Goal: Task Accomplishment & Management: Use online tool/utility

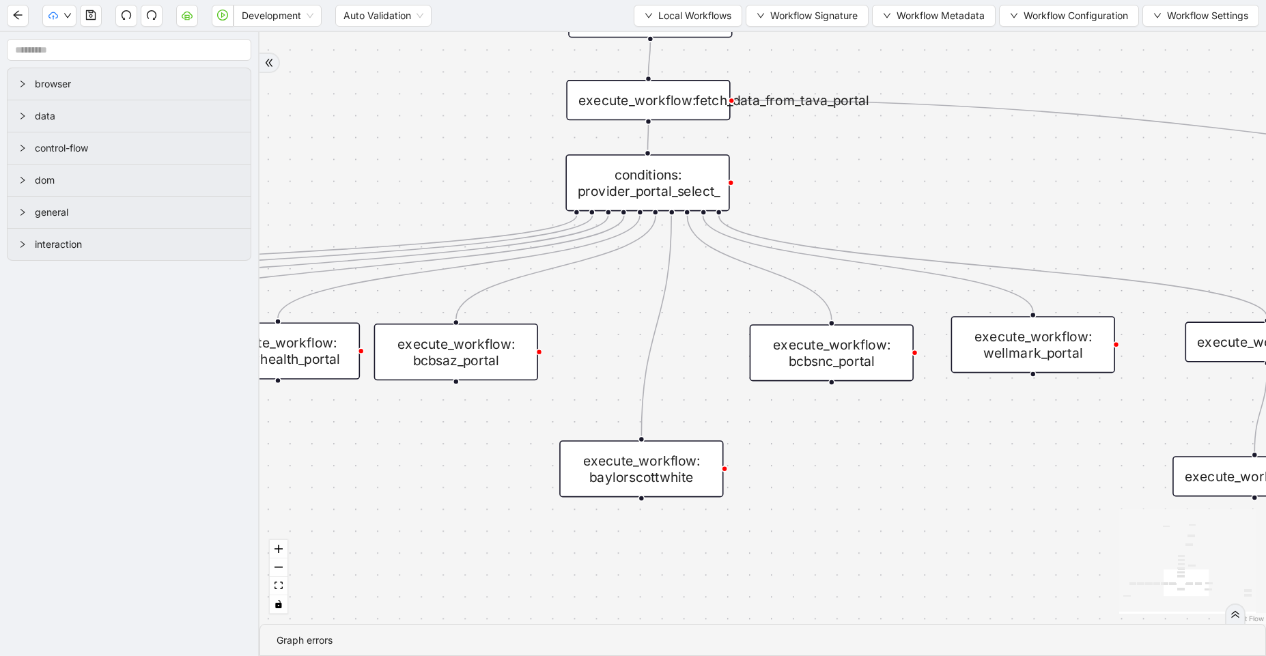
click at [311, 361] on div "execute_workflow: priorityhealth_portal" at bounding box center [278, 350] width 164 height 57
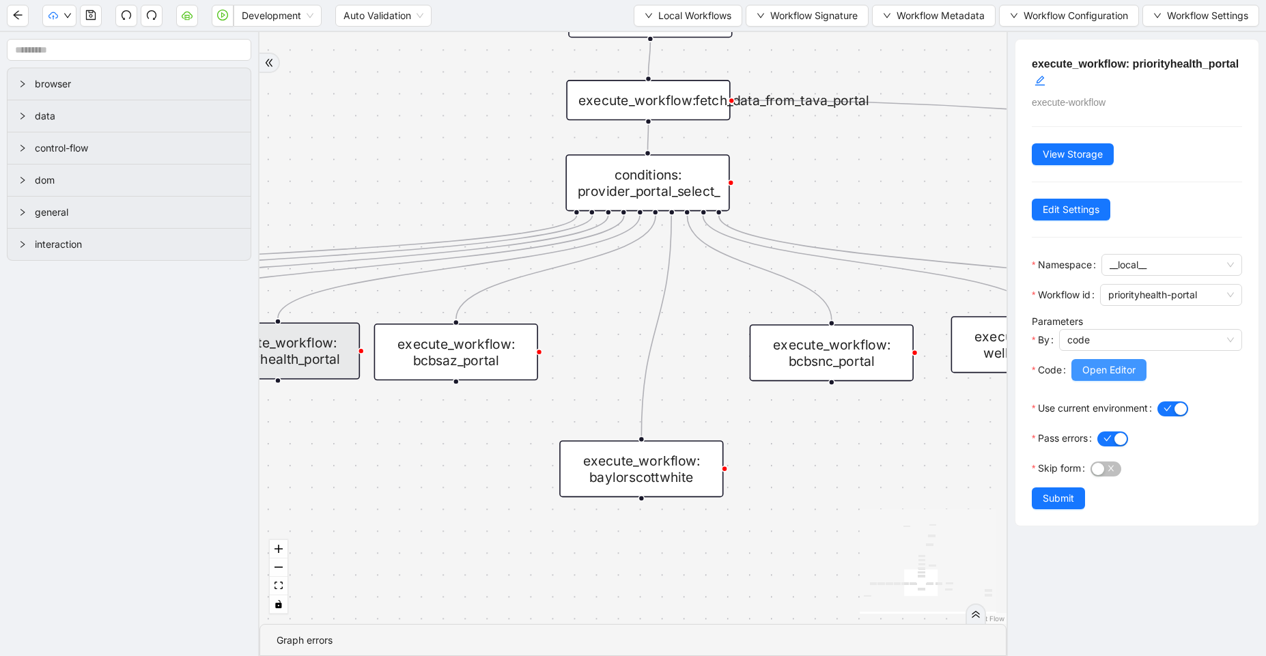
click at [1115, 370] on span "Open Editor" at bounding box center [1109, 370] width 53 height 15
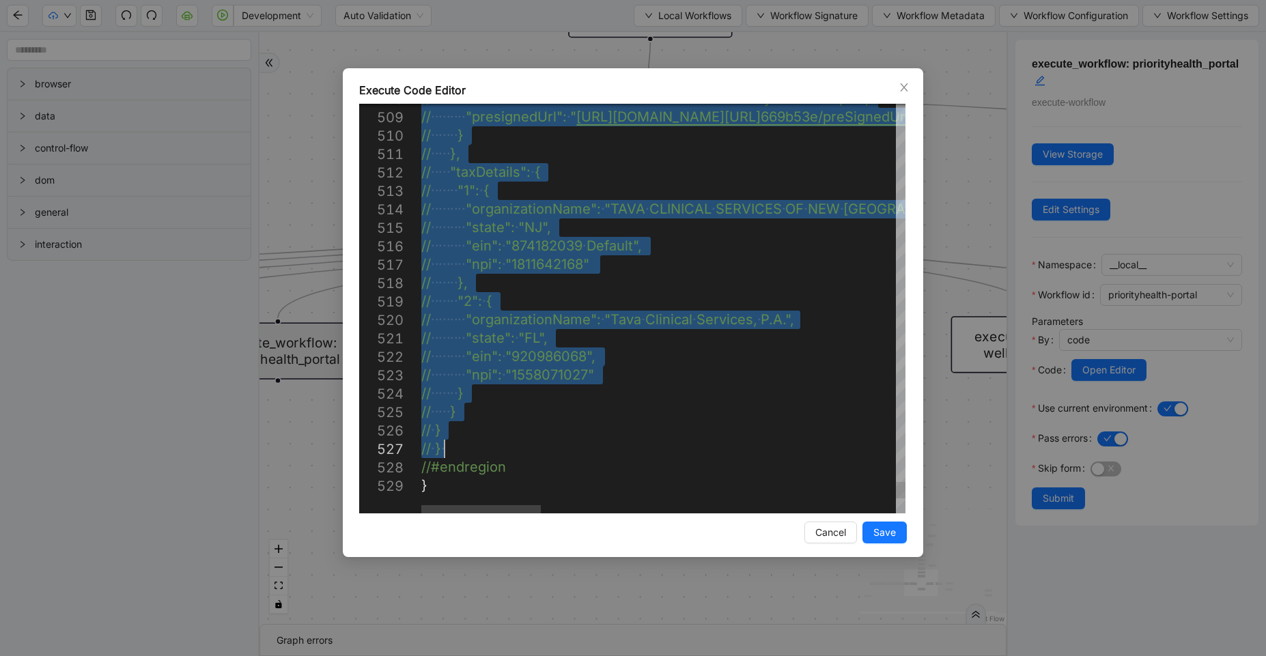
drag, startPoint x: 424, startPoint y: 215, endPoint x: 512, endPoint y: 447, distance: 248.4
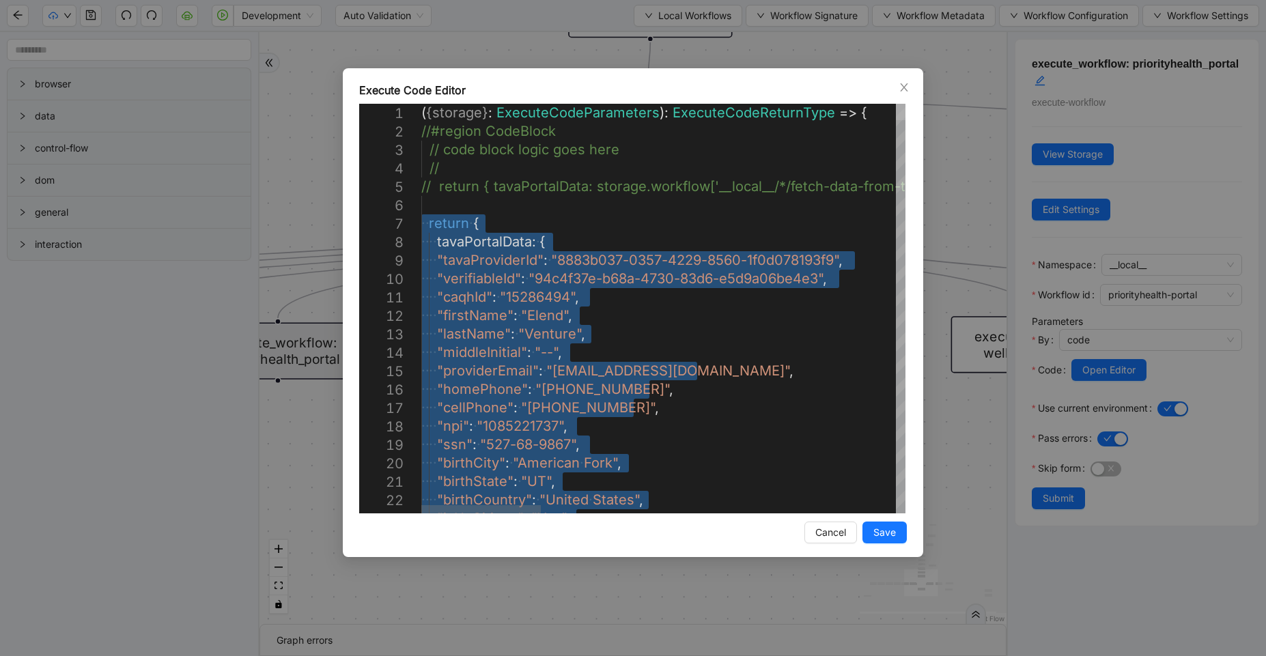
click at [896, 104] on div at bounding box center [901, 112] width 10 height 16
type textarea "**********"
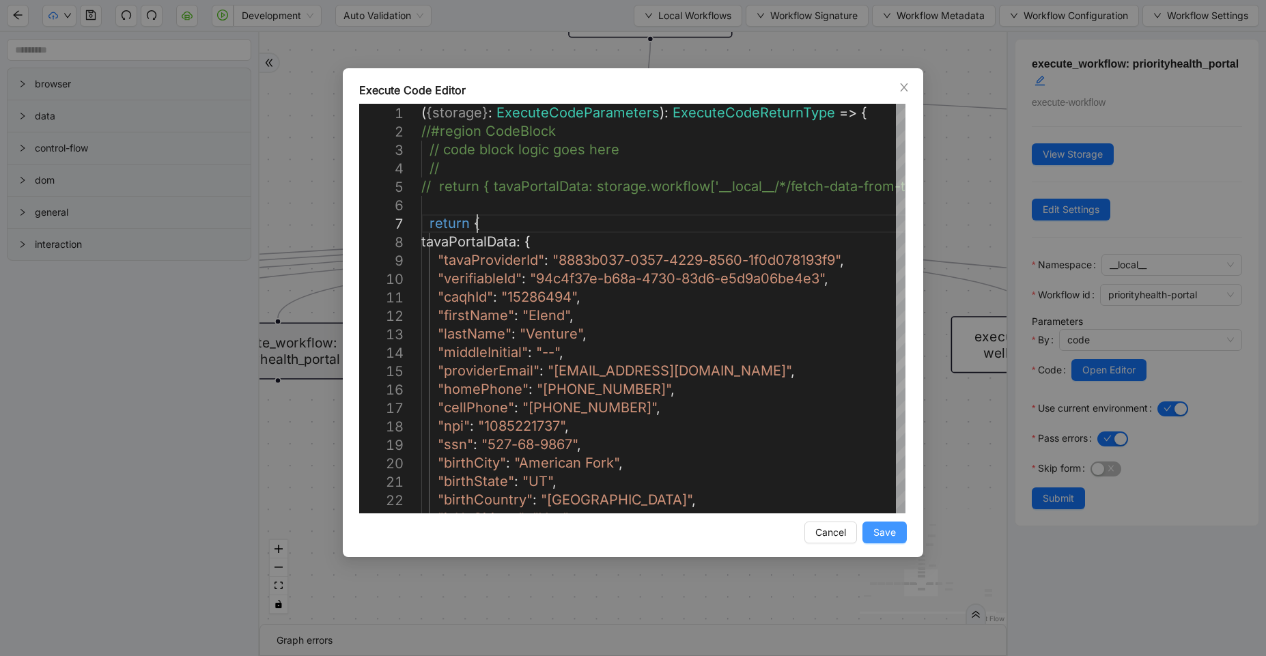
click at [889, 529] on span "Save" at bounding box center [885, 532] width 23 height 15
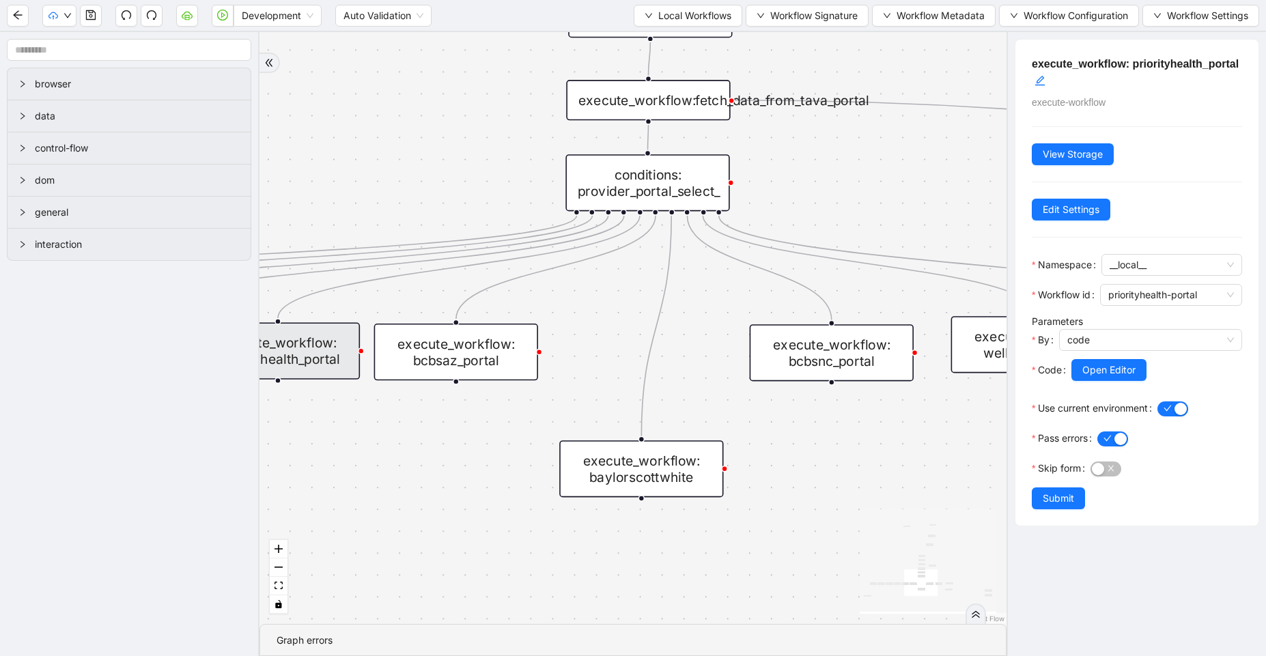
drag, startPoint x: 1060, startPoint y: 504, endPoint x: 1, endPoint y: 120, distance: 1126.1
click at [1060, 504] on span "Submit" at bounding box center [1058, 498] width 31 height 15
click at [843, 480] on div "trigger execute_workflow:carelon_portal_user_reg execute_workflow:fetch_data_fr…" at bounding box center [633, 328] width 747 height 592
click at [1040, 497] on div "execute_workflow: priorityhealth_portal execute-workflow View Storage Edit Sett…" at bounding box center [1137, 344] width 260 height 624
click at [658, 533] on div "trigger execute_workflow:carelon_portal_user_reg execute_workflow:fetch_data_fr…" at bounding box center [633, 328] width 747 height 592
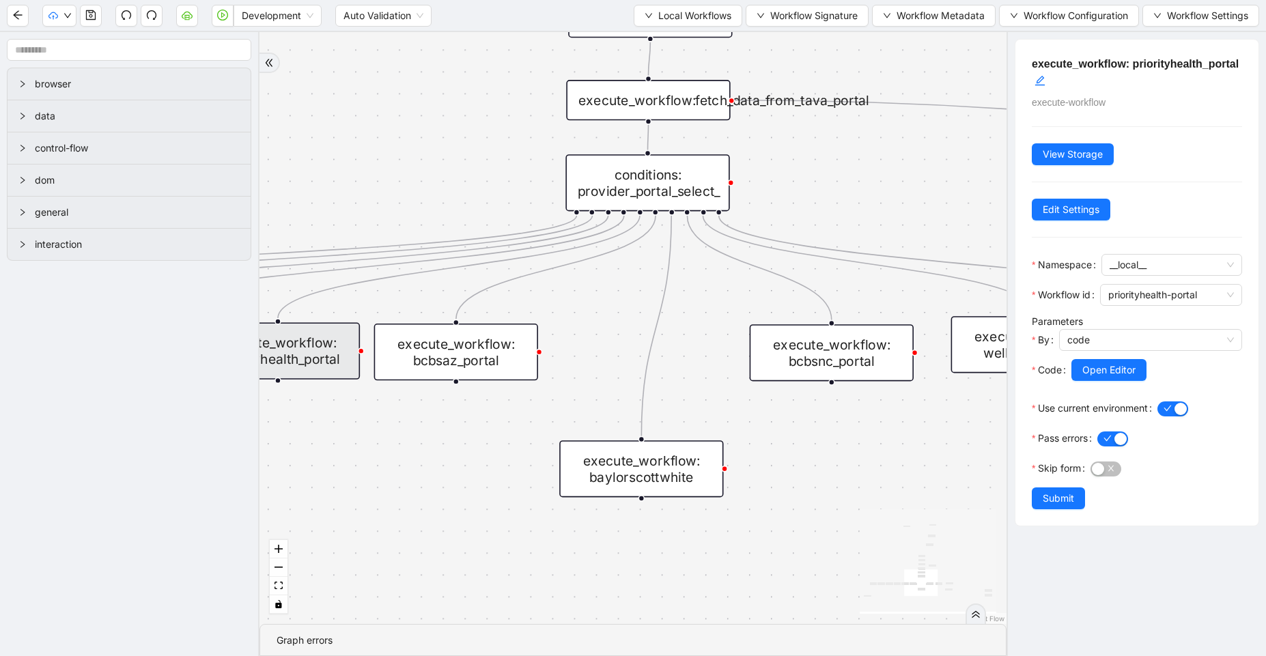
click at [568, 167] on div "trigger execute_workflow:carelon_portal_user_reg execute_workflow:fetch_data_fr…" at bounding box center [633, 328] width 747 height 592
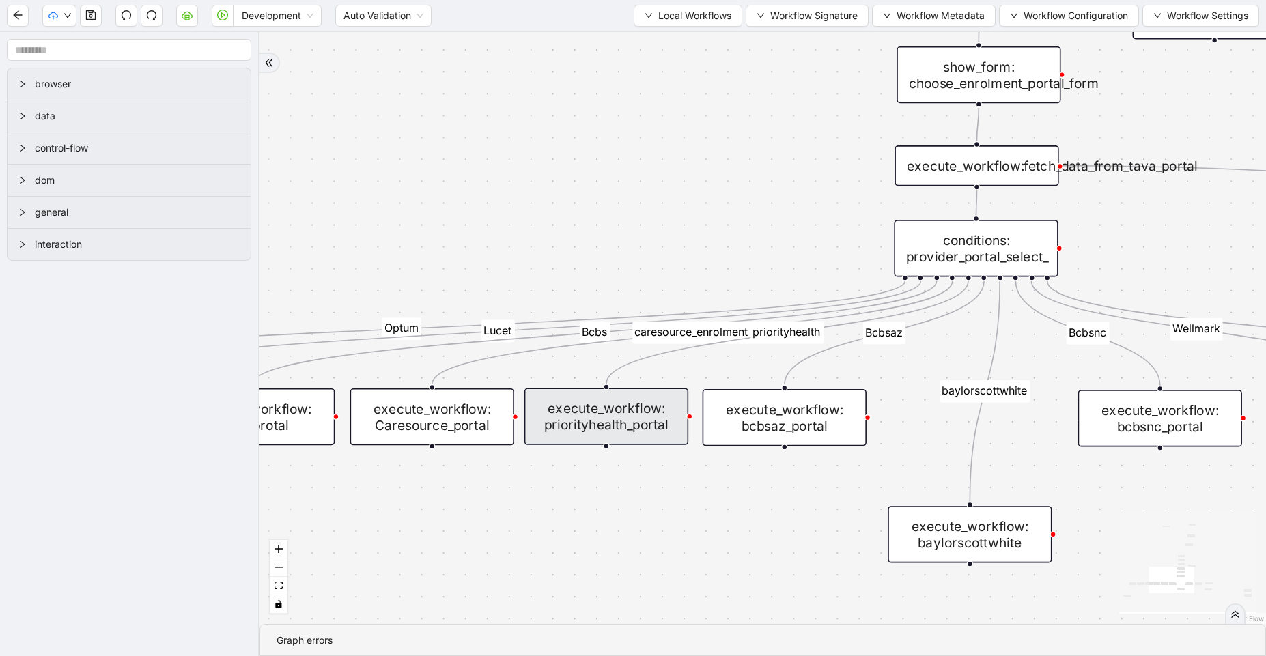
click at [640, 421] on div "execute_workflow: priorityhealth_portal" at bounding box center [607, 416] width 164 height 57
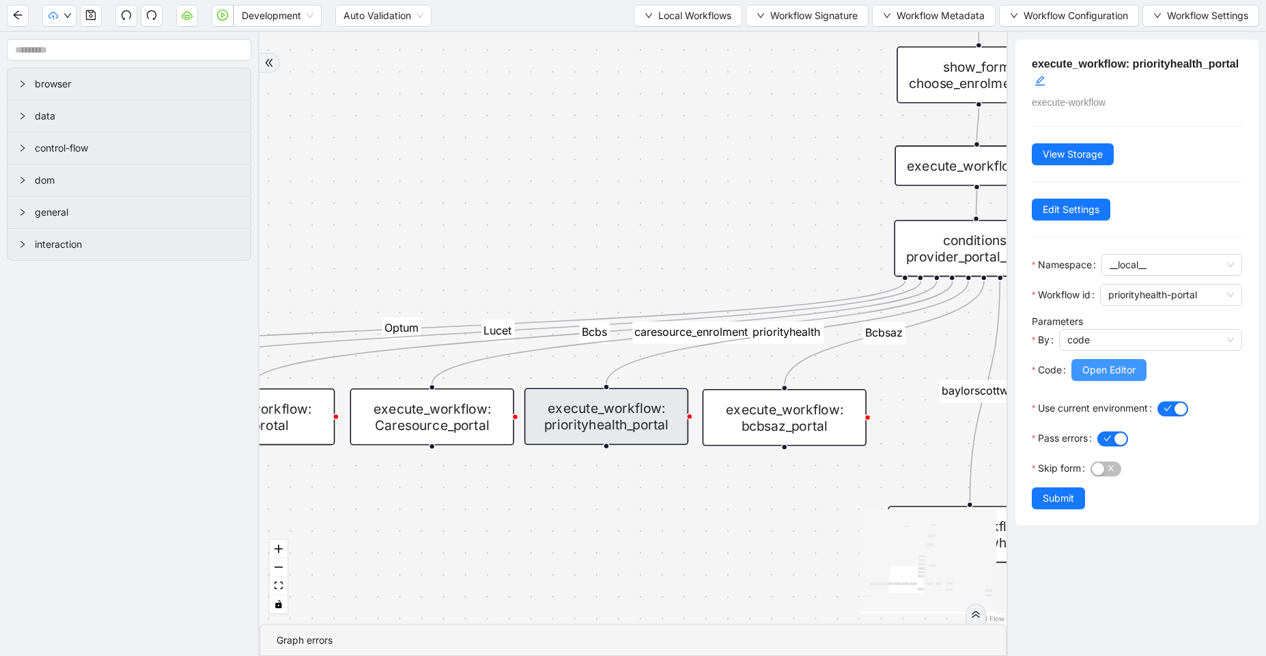
click at [1096, 380] on button "Open Editor" at bounding box center [1109, 370] width 75 height 22
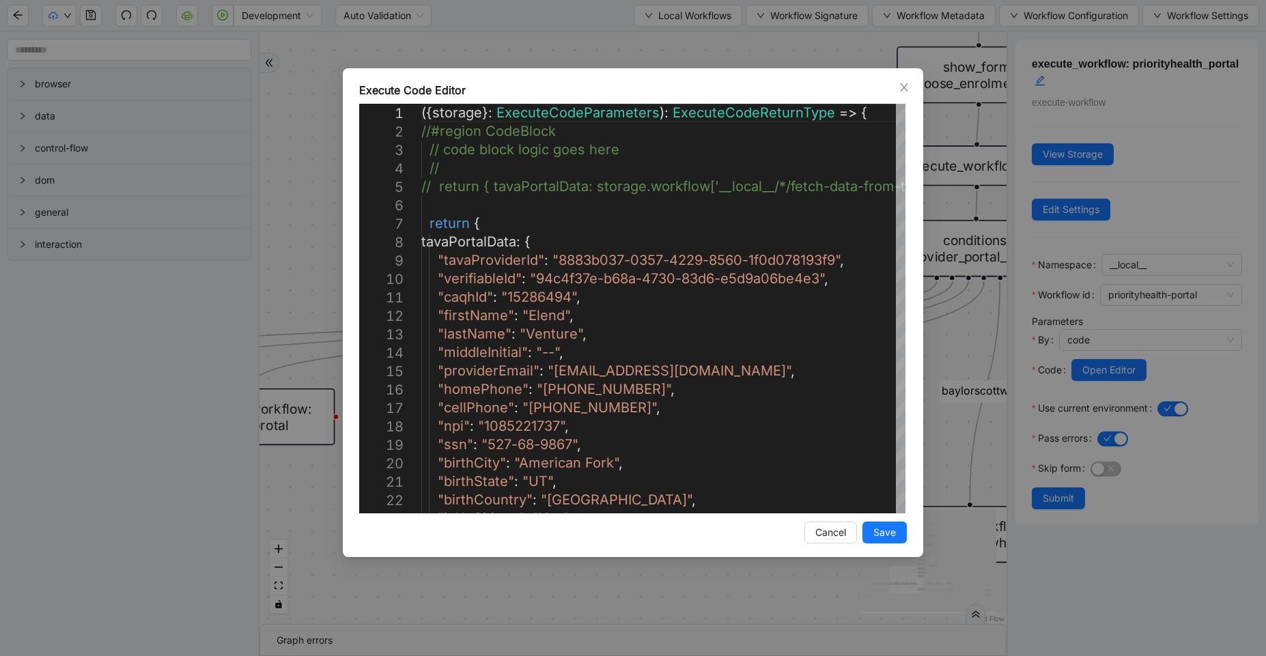
click at [1095, 373] on div "Execute Code Editor 1 2 3 4 5 6 7 8 9 10 11 12 13 14 15 16 17 18 19 20 21 22 23…" at bounding box center [633, 328] width 1266 height 656
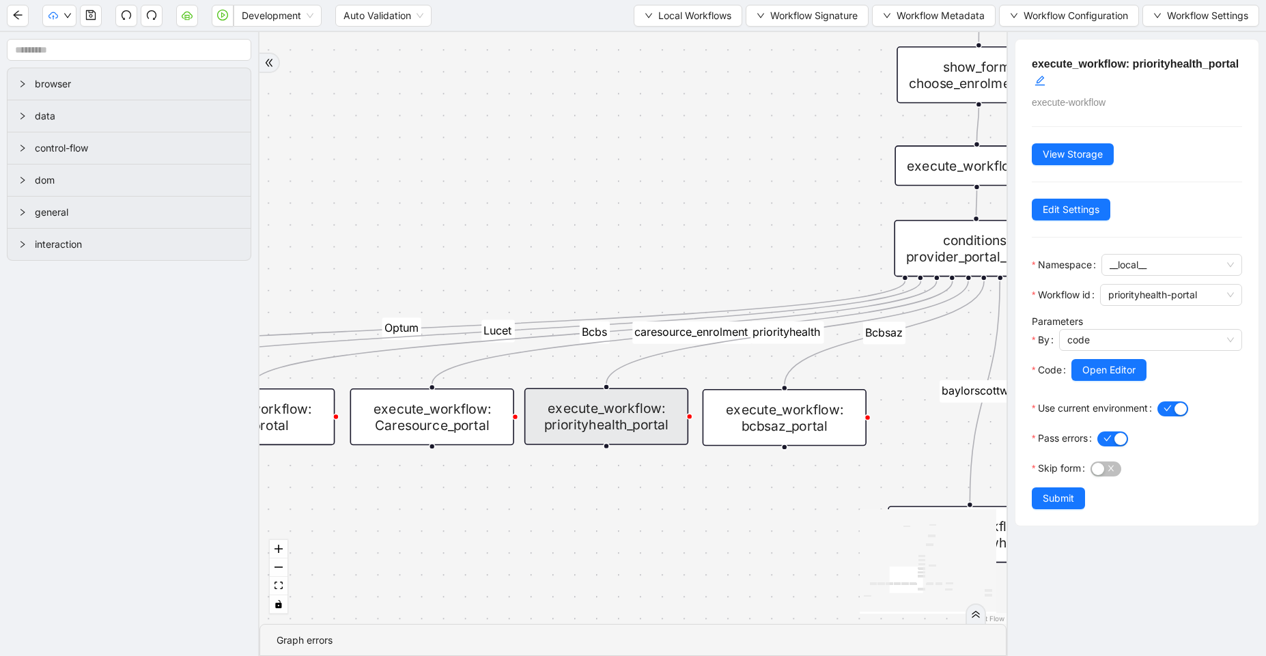
click at [564, 149] on div "fallback Is enrolment page fallback Optum Lucet Bcbs caresource_enrolment Bcbsa…" at bounding box center [633, 328] width 747 height 592
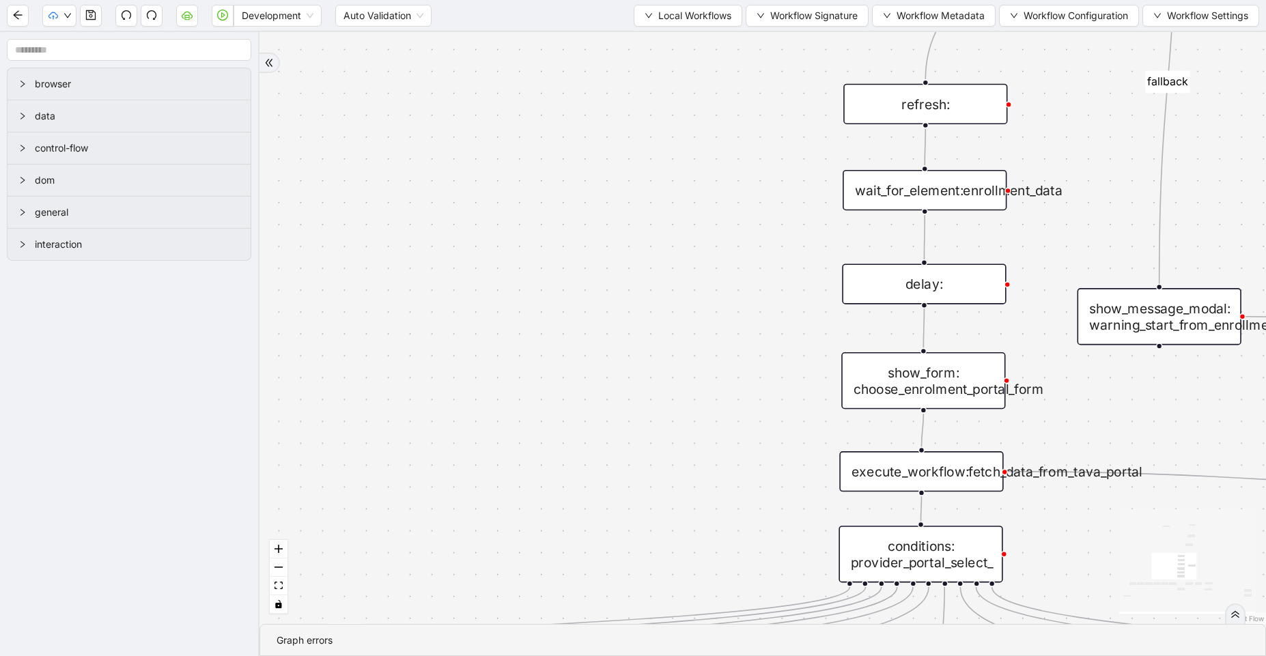
drag, startPoint x: 565, startPoint y: 148, endPoint x: 510, endPoint y: 454, distance: 310.9
click at [510, 454] on div "fallback Is enrolment page fallback Optum Lucet Bcbs caresource_enrolment Bcbsa…" at bounding box center [763, 328] width 1007 height 592
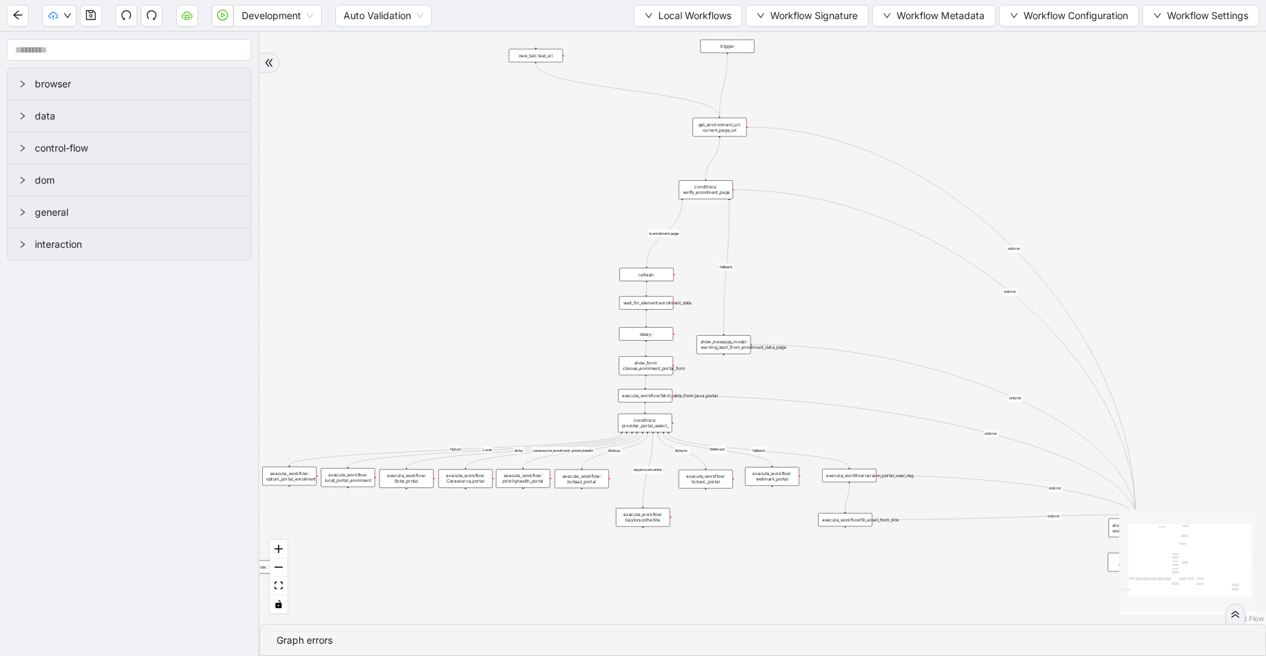
drag, startPoint x: 494, startPoint y: 247, endPoint x: 483, endPoint y: 386, distance: 139.8
click at [477, 396] on div "fallback Is enrolment page fallback Optum Lucet Bcbs caresource_enrolment Bcbsa…" at bounding box center [763, 328] width 1007 height 592
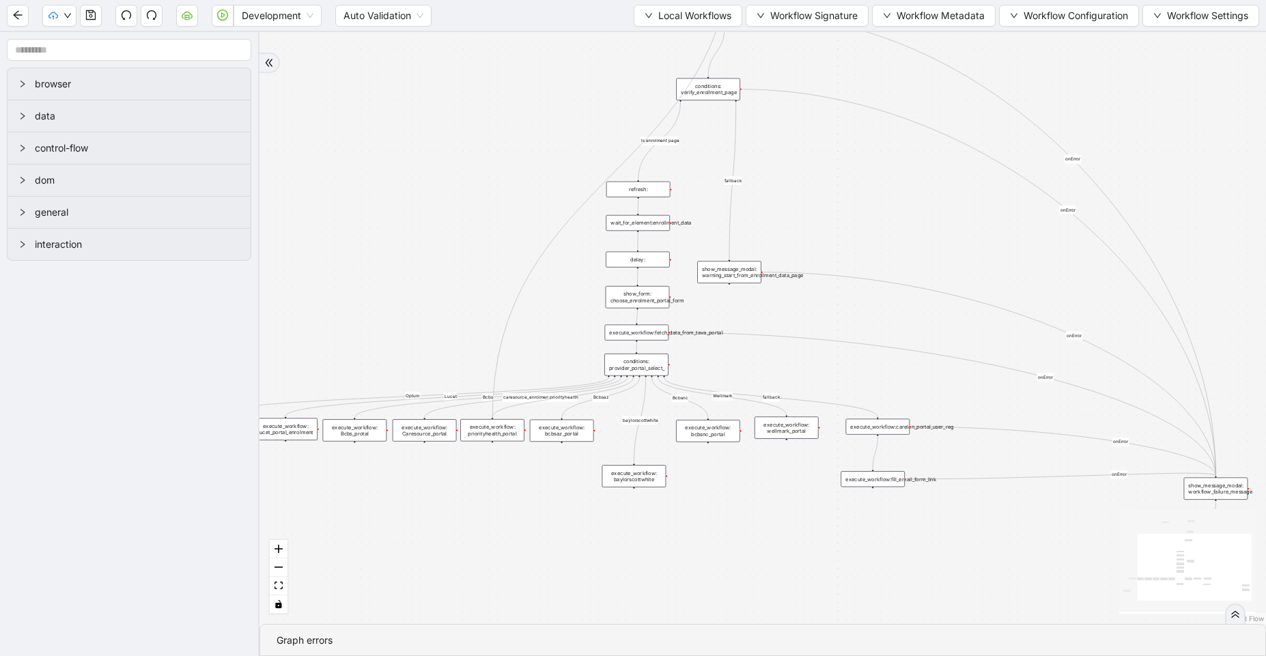
drag, startPoint x: 733, startPoint y: 186, endPoint x: 489, endPoint y: 421, distance: 338.6
click at [676, 421] on div "trigger execute_workflow:carelon_portal_user_reg execute_workflow:fetch_data_fr…" at bounding box center [990, 480] width 628 height 369
click at [456, 260] on div "fallback Is enrolment page fallback Optum Lucet Bcbs caresource_enrolment Bcbsa…" at bounding box center [763, 328] width 1007 height 592
click at [448, 268] on div "fallback Is enrolment page fallback Optum Lucet Bcbs caresource_enrolment Bcbsa…" at bounding box center [763, 328] width 1007 height 592
click at [398, 296] on div "fallback Is enrolment page fallback Optum Lucet Bcbs caresource_enrolment Bcbsa…" at bounding box center [763, 328] width 1007 height 592
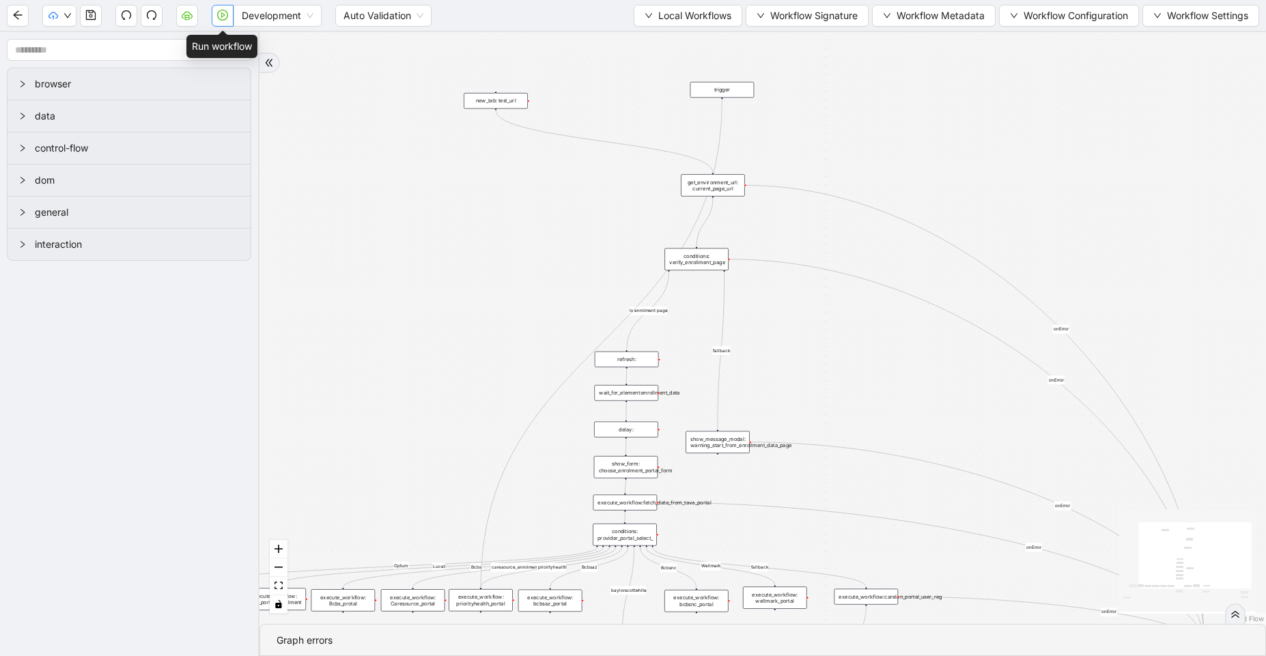
click at [223, 12] on icon "play-circle" at bounding box center [222, 15] width 11 height 11
click at [396, 268] on div "fallback Is enrolment page fallback Optum Lucet Bcbs caresource_enrolment Bcbsa…" at bounding box center [763, 328] width 1007 height 592
click at [615, 143] on div "fallback Is enrolment page fallback Optum Lucet Bcbs caresource_enrolment Bcbsa…" at bounding box center [763, 328] width 1007 height 592
click at [316, 215] on div "fallback Is enrolment page fallback Optum Lucet Bcbs caresource_enrolment Bcbsa…" at bounding box center [763, 328] width 1007 height 592
click at [337, 200] on div "fallback Is enrolment page fallback Optum Lucet Bcbs caresource_enrolment Bcbsa…" at bounding box center [763, 328] width 1007 height 592
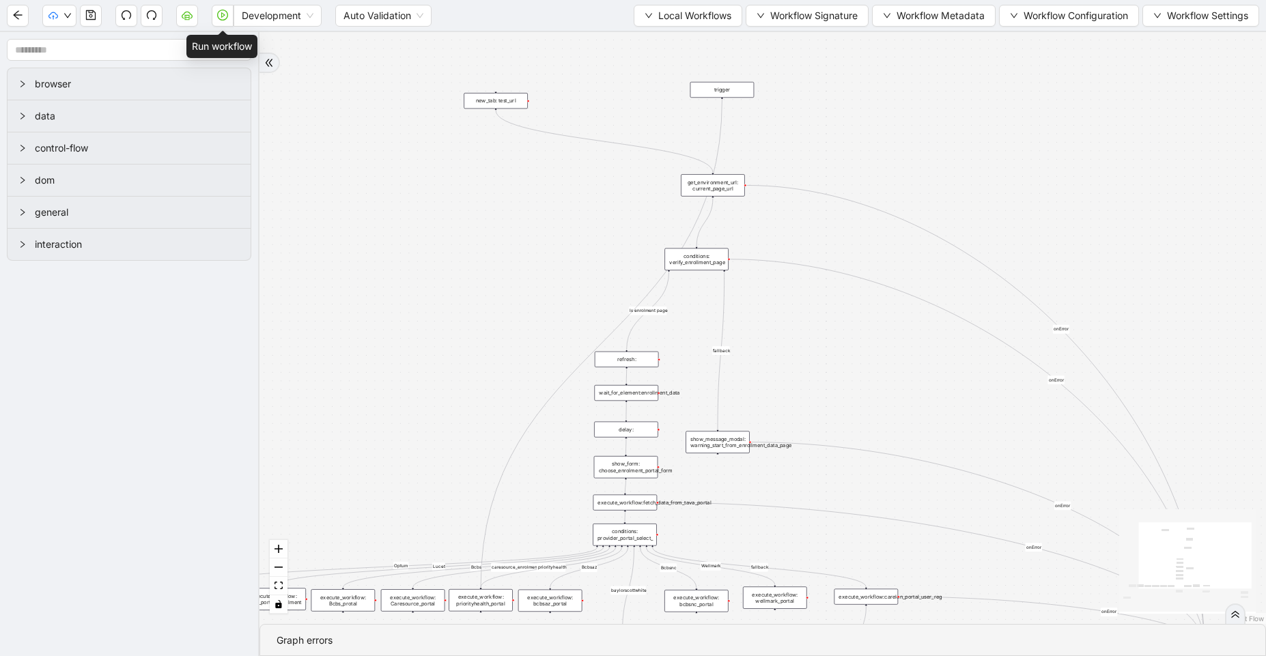
click at [216, 13] on button "button" at bounding box center [223, 16] width 22 height 22
click at [337, 159] on div "fallback Is enrolment page fallback Optum Lucet Bcbs caresource_enrolment Bcbsa…" at bounding box center [763, 328] width 1007 height 592
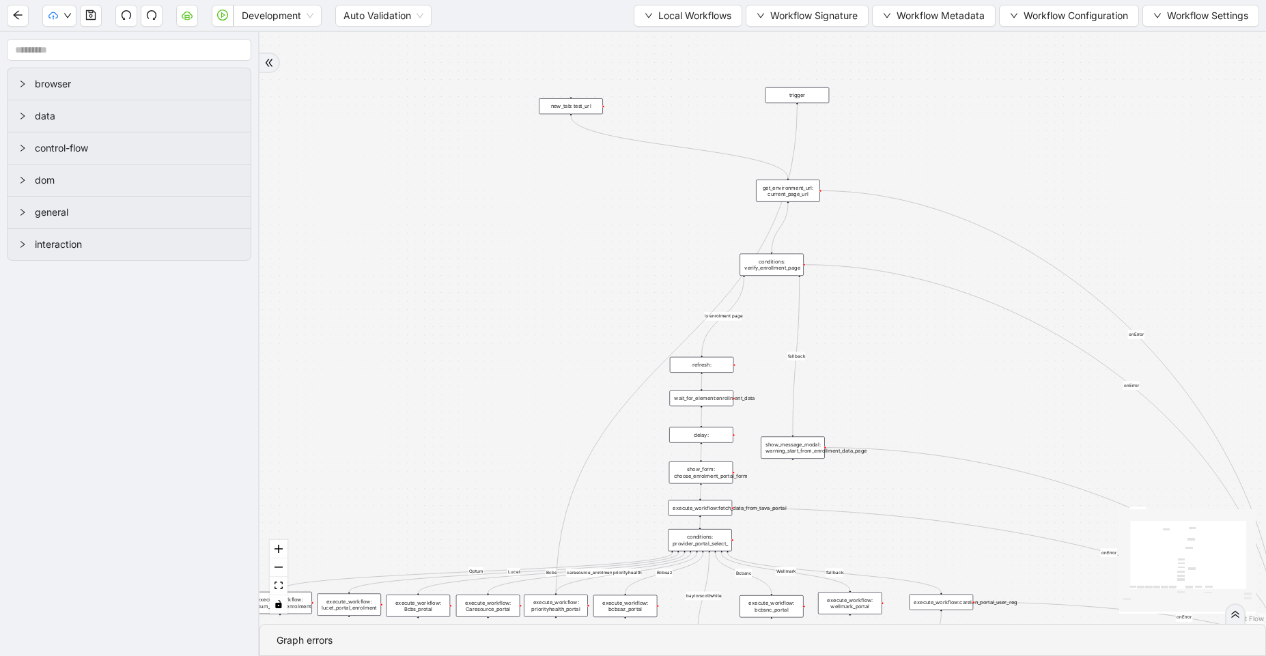
drag, startPoint x: 421, startPoint y: 193, endPoint x: 407, endPoint y: 140, distance: 55.0
click at [413, 143] on div "fallback Is enrolment page fallback Optum Lucet Bcbs caresource_enrolment Bcbsa…" at bounding box center [763, 328] width 1007 height 592
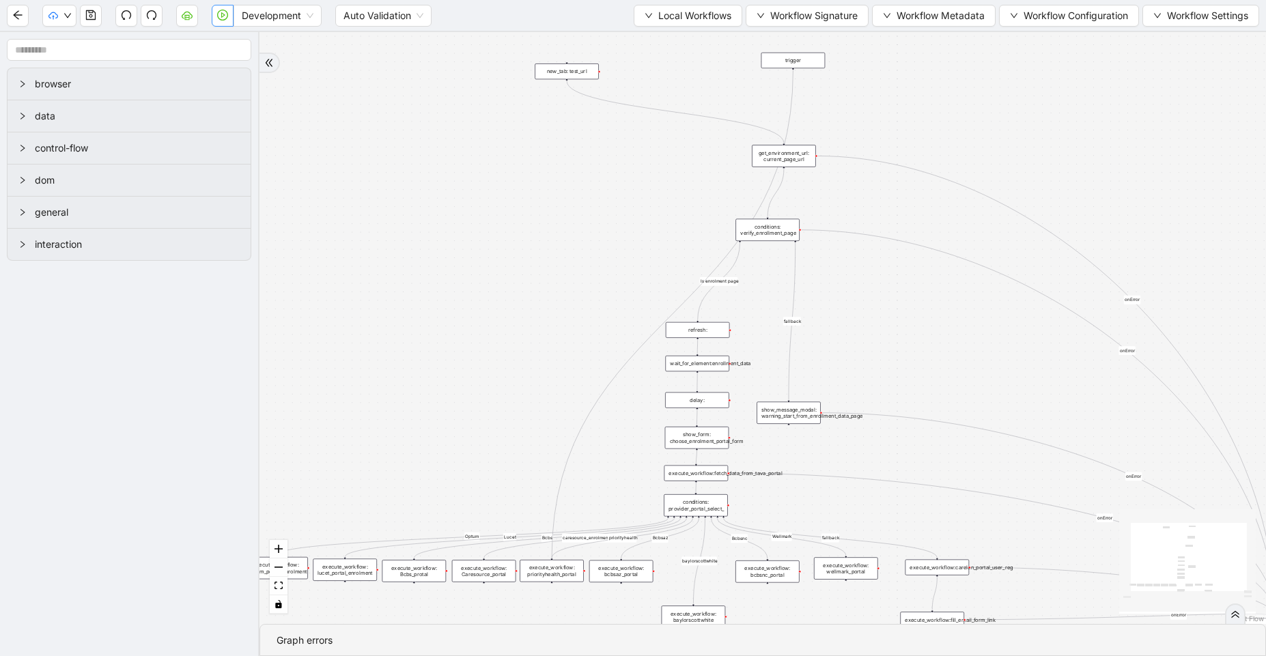
click at [217, 16] on icon "play-circle" at bounding box center [222, 15] width 11 height 11
click at [420, 175] on div "fallback Is enrolment page fallback Optum Lucet Bcbs caresource_enrolment Bcbsa…" at bounding box center [763, 328] width 1007 height 592
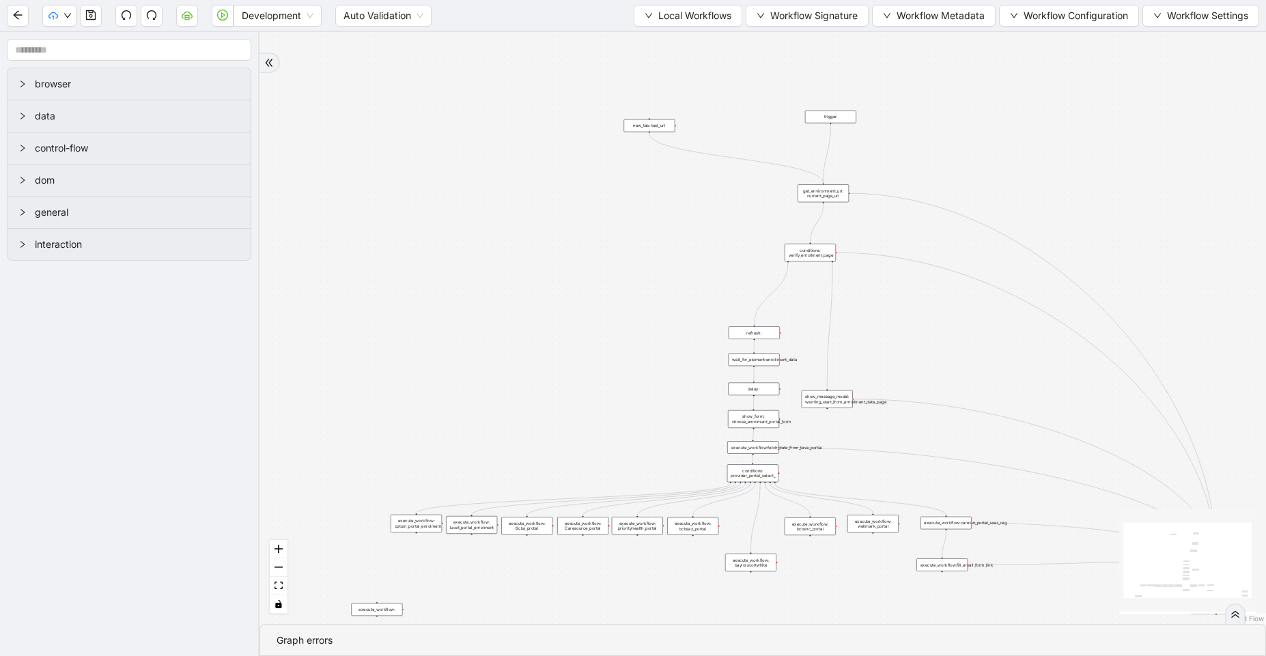
drag, startPoint x: 663, startPoint y: 109, endPoint x: 597, endPoint y: 255, distance: 161.1
click at [582, 277] on div "trigger execute_workflow:carelon_portal_user_reg execute_workflow:fetch_data_fr…" at bounding box center [763, 328] width 1007 height 592
